Goal: Task Accomplishment & Management: Complete application form

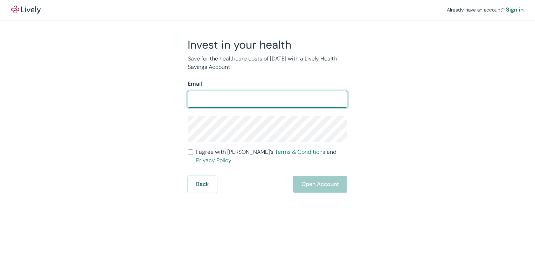
click at [279, 99] on input "Email" at bounding box center [267, 99] width 160 height 14
type input "[EMAIL_ADDRESS][DOMAIN_NAME]"
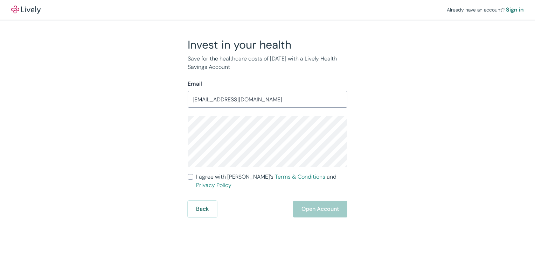
click at [423, 116] on div "Invest in your health Save for the healthcare costs of [DATE] with a Lively Hea…" at bounding box center [263, 128] width 336 height 180
click at [193, 176] on input "I agree with Lively’s Terms & Conditions and Privacy Policy" at bounding box center [190, 177] width 6 height 6
checkbox input "true"
click at [305, 201] on button "Open Account" at bounding box center [320, 209] width 54 height 17
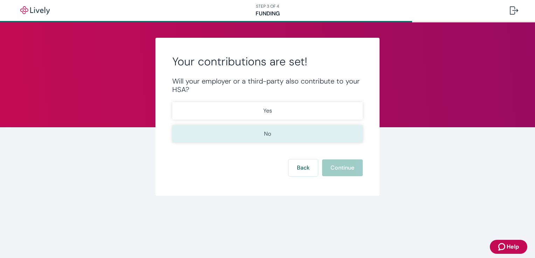
click at [283, 135] on button "No" at bounding box center [267, 133] width 190 height 17
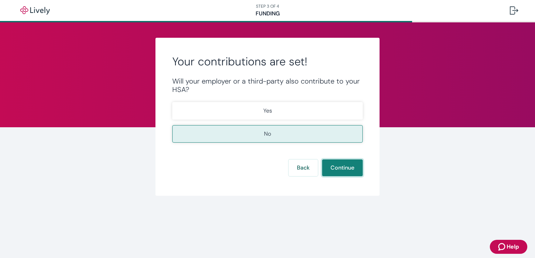
drag, startPoint x: 322, startPoint y: 163, endPoint x: 333, endPoint y: 165, distance: 11.8
click at [327, 164] on button "Continue" at bounding box center [342, 168] width 41 height 17
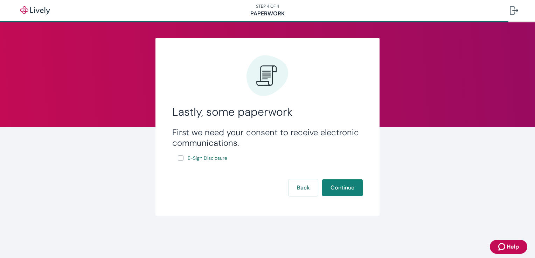
drag, startPoint x: 180, startPoint y: 159, endPoint x: 253, endPoint y: 168, distance: 73.7
click at [181, 159] on input "E-Sign Disclosure" at bounding box center [181, 158] width 6 height 6
checkbox input "true"
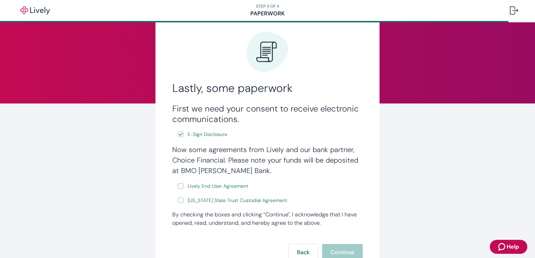
scroll to position [70, 0]
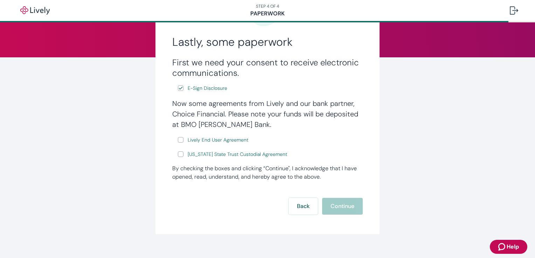
click at [179, 141] on input "Lively End User Agreement" at bounding box center [181, 140] width 6 height 6
checkbox input "true"
click at [178, 155] on input "Wyoming State Trust Custodial Agreement" at bounding box center [181, 154] width 6 height 6
checkbox input "true"
click at [341, 202] on button "Continue" at bounding box center [342, 206] width 41 height 17
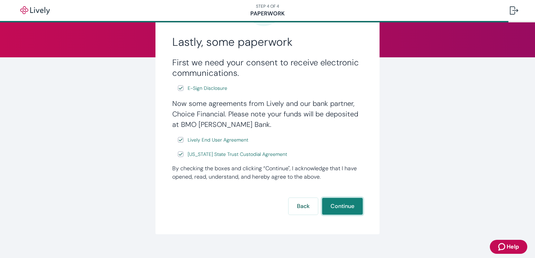
click at [344, 209] on button "Continue" at bounding box center [342, 206] width 41 height 17
